Goal: Task Accomplishment & Management: Manage account settings

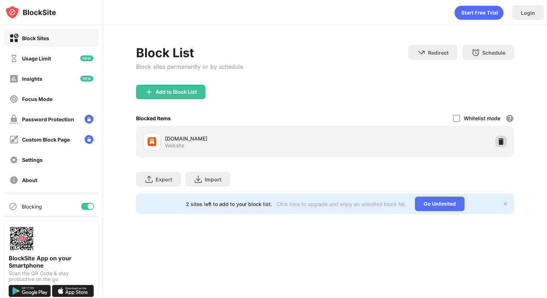
click at [500, 140] on img at bounding box center [500, 141] width 7 height 7
